Goal: Find specific page/section: Find specific page/section

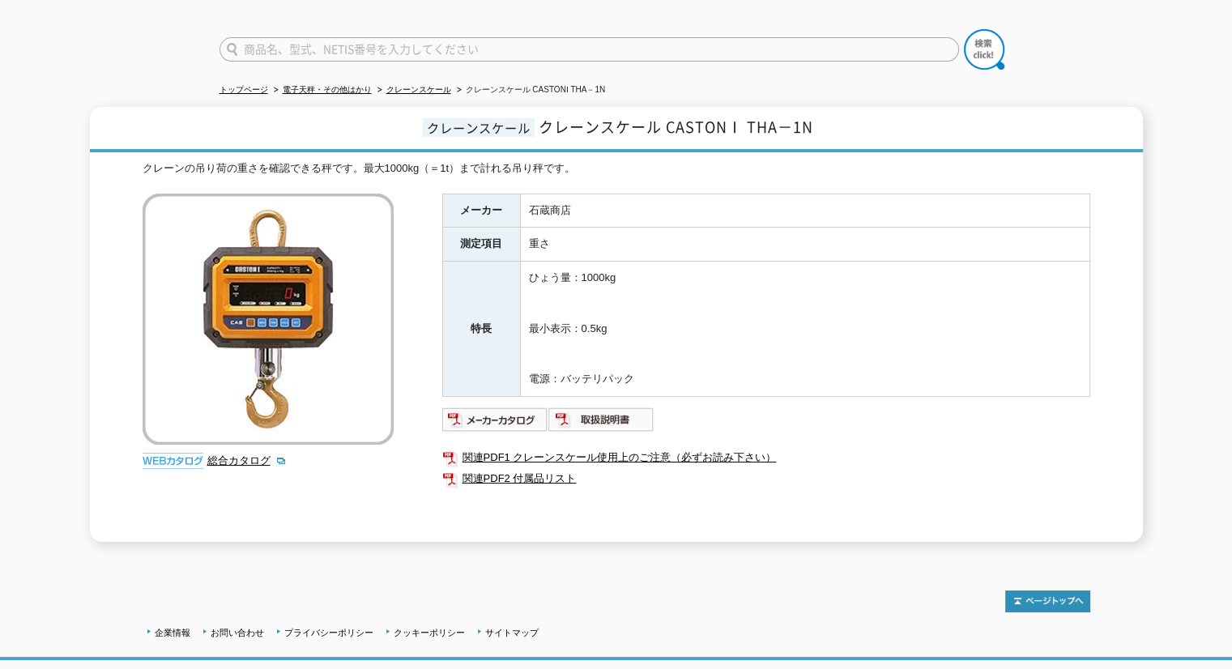
click at [402, 37] on input "text" at bounding box center [590, 49] width 740 height 24
type input "た"
type input "トラックスケール"
click at [964, 29] on button at bounding box center [984, 49] width 41 height 41
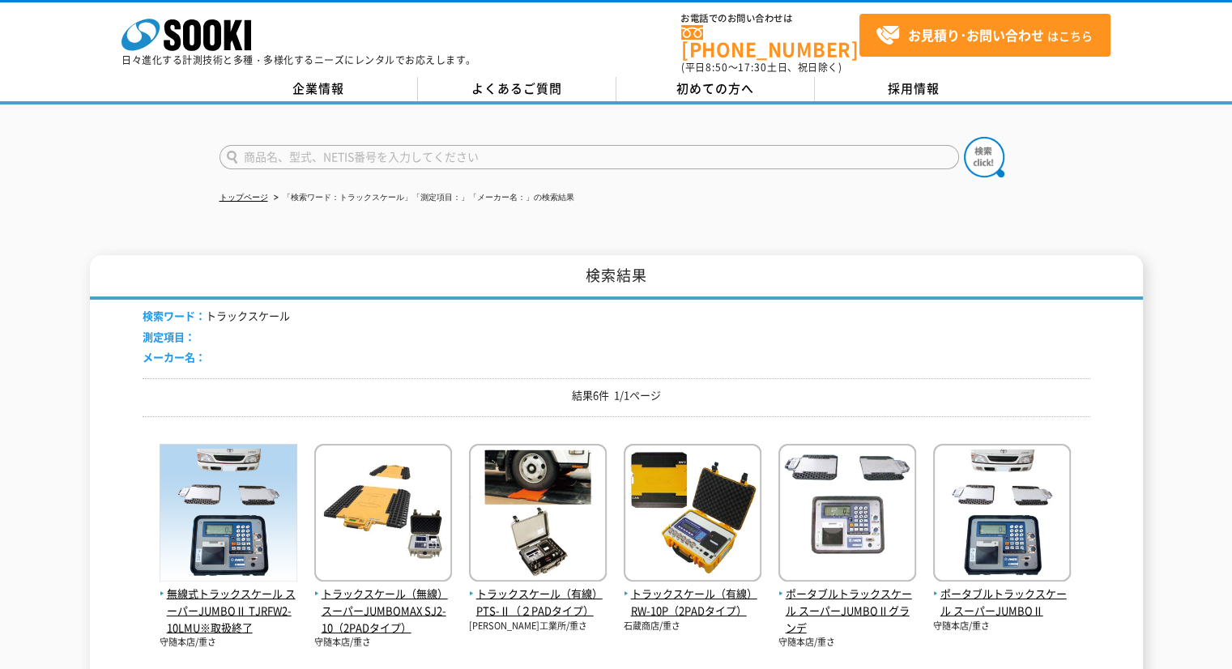
click at [506, 152] on input "text" at bounding box center [590, 157] width 740 height 24
type input "ZAK"
click at [964, 137] on button at bounding box center [984, 157] width 41 height 41
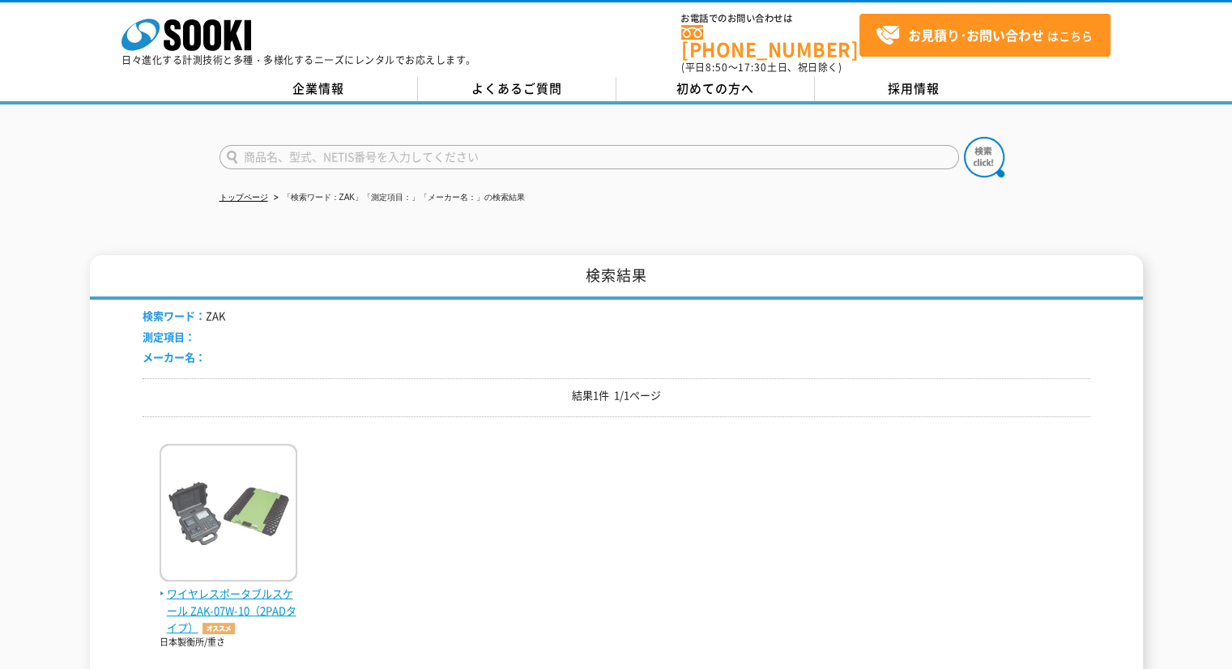
click at [255, 586] on span "ワイヤレスポータブルスケール ZAK-07W-10（2PADタイプ）" at bounding box center [229, 611] width 138 height 50
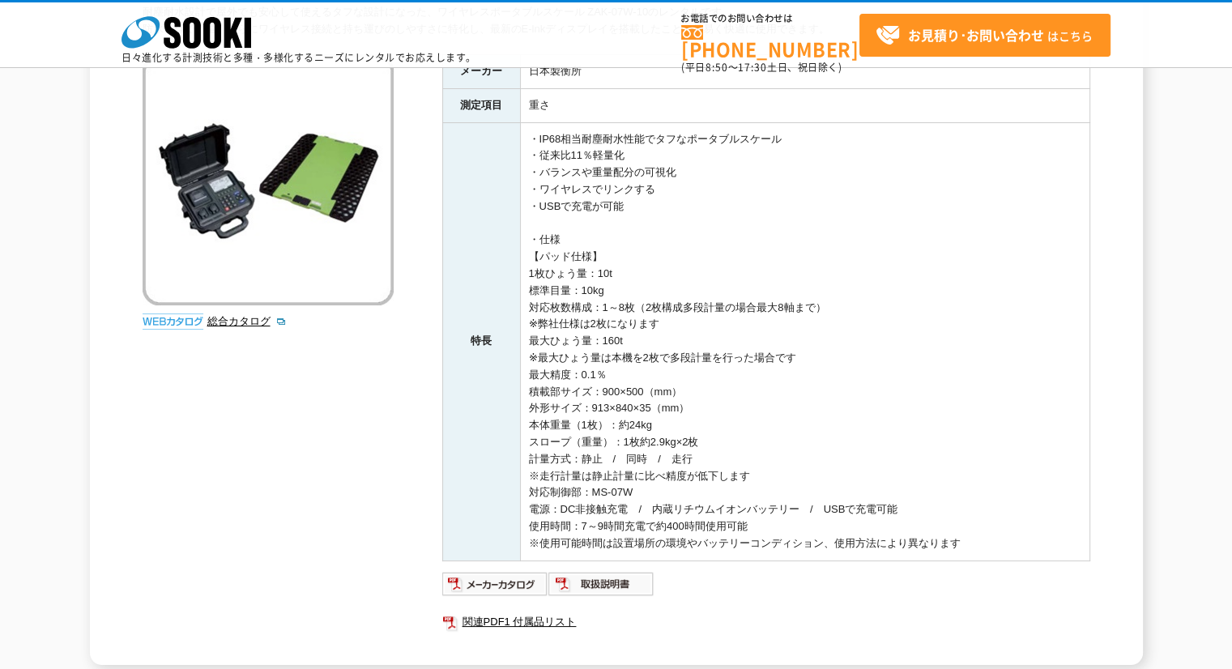
scroll to position [216, 0]
